Goal: Understand process/instructions

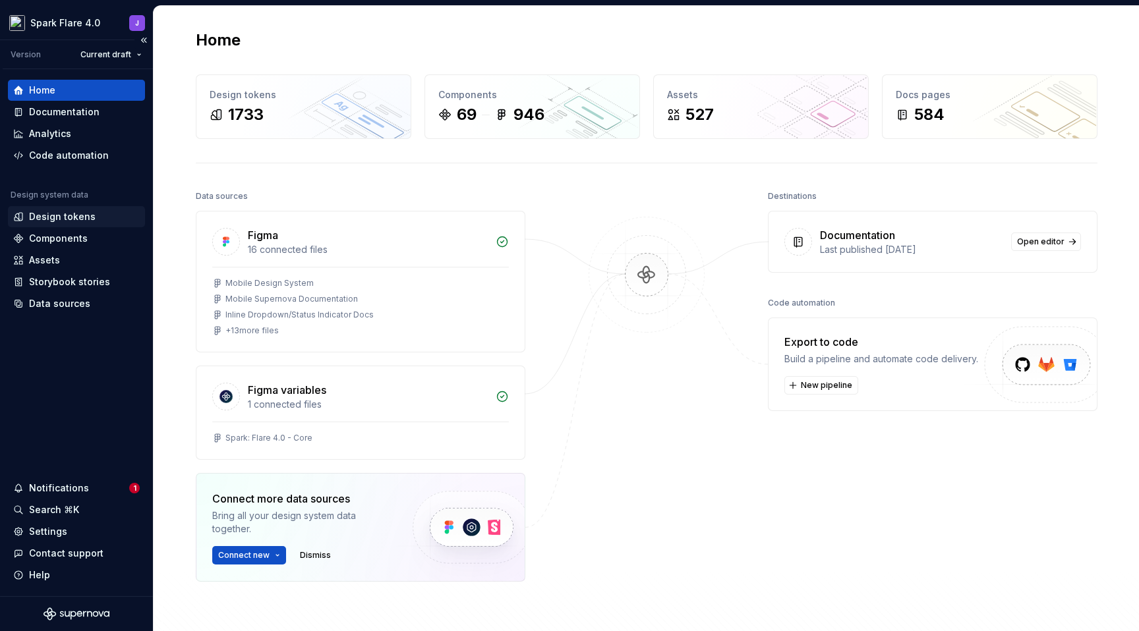
click at [84, 217] on div "Design tokens" at bounding box center [62, 216] width 67 height 13
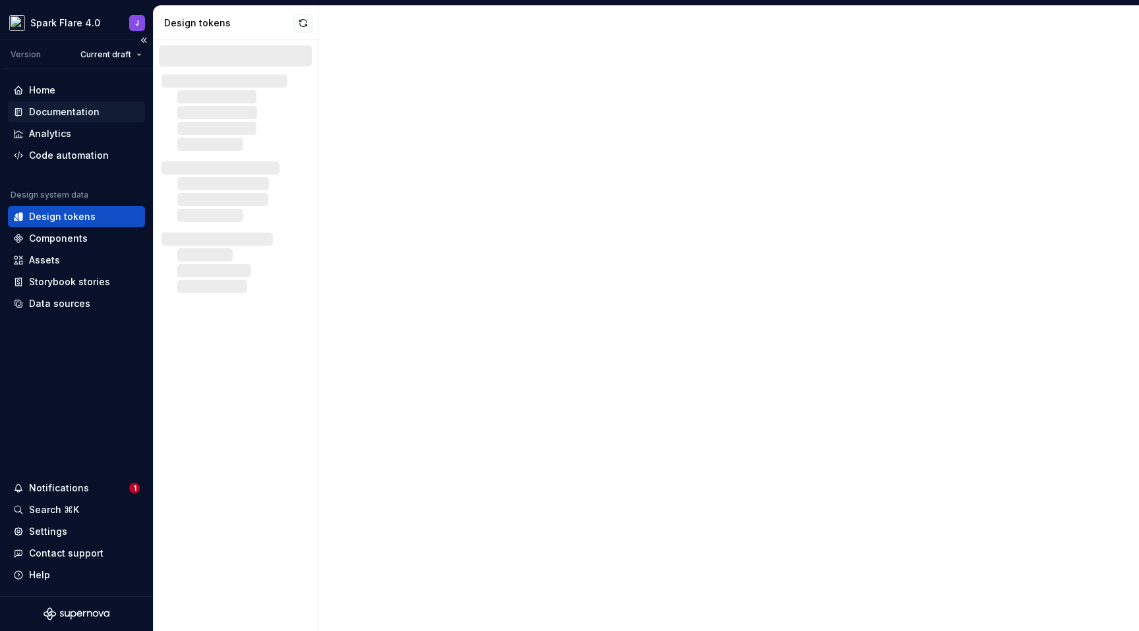
click at [78, 109] on div "Documentation" at bounding box center [64, 111] width 71 height 13
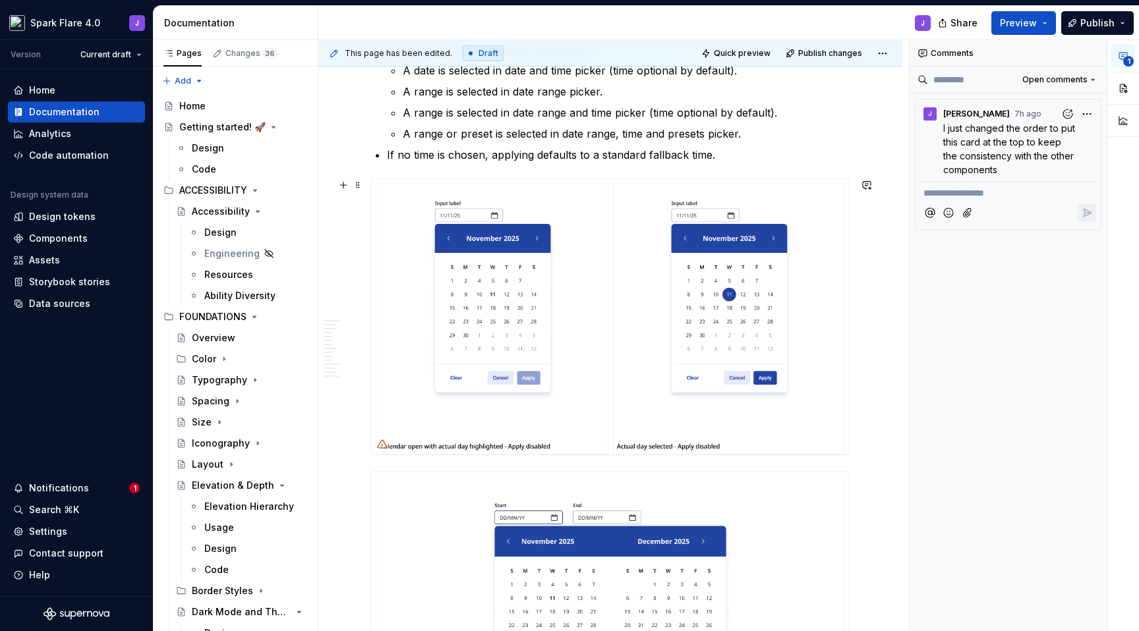
scroll to position [2222, 0]
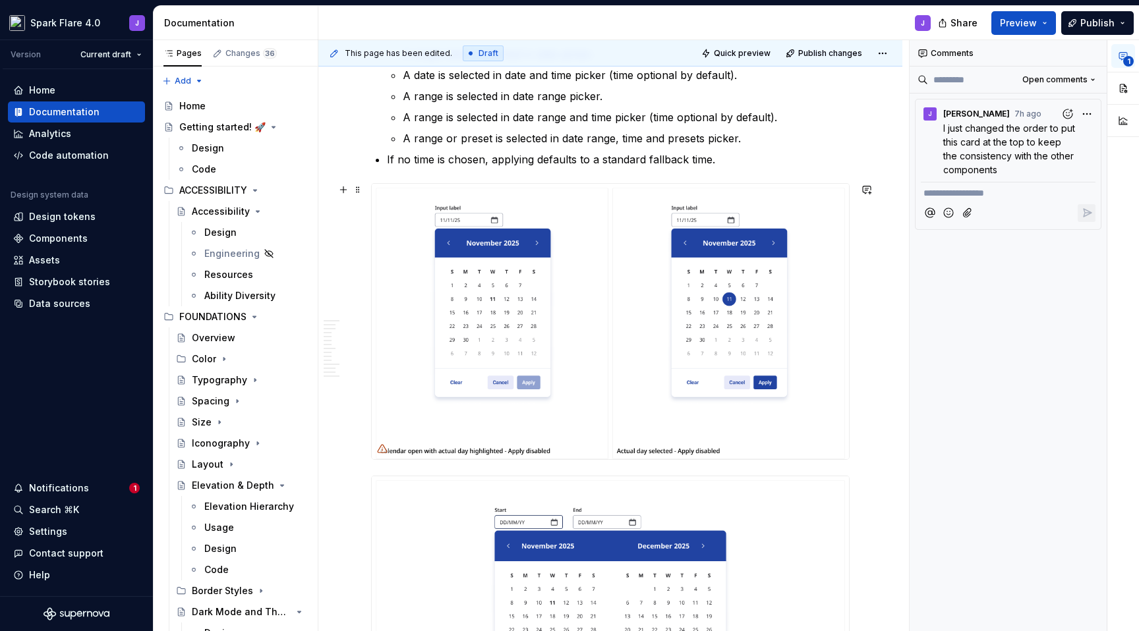
click at [691, 439] on img at bounding box center [610, 321] width 477 height 275
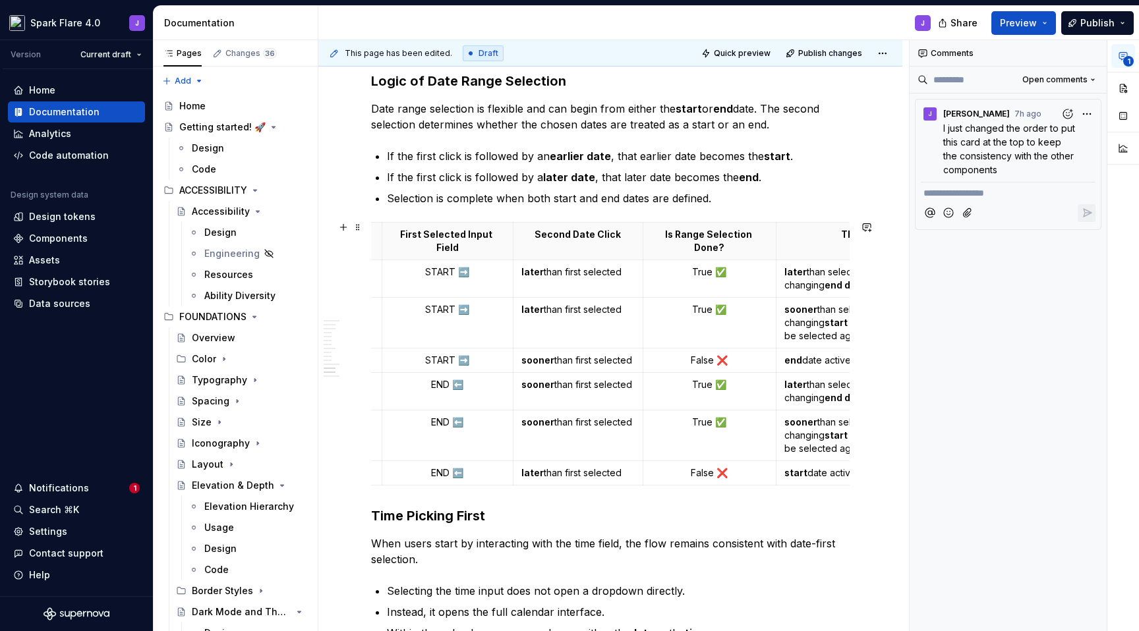
scroll to position [0, 0]
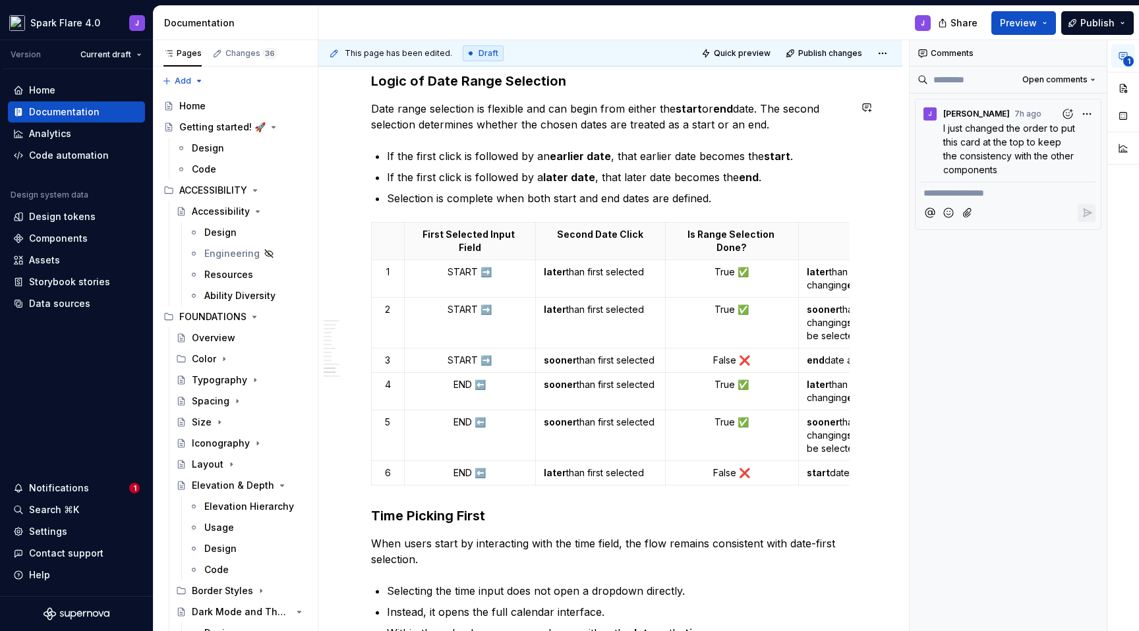
type textarea "*"
